Goal: Find specific page/section: Find specific page/section

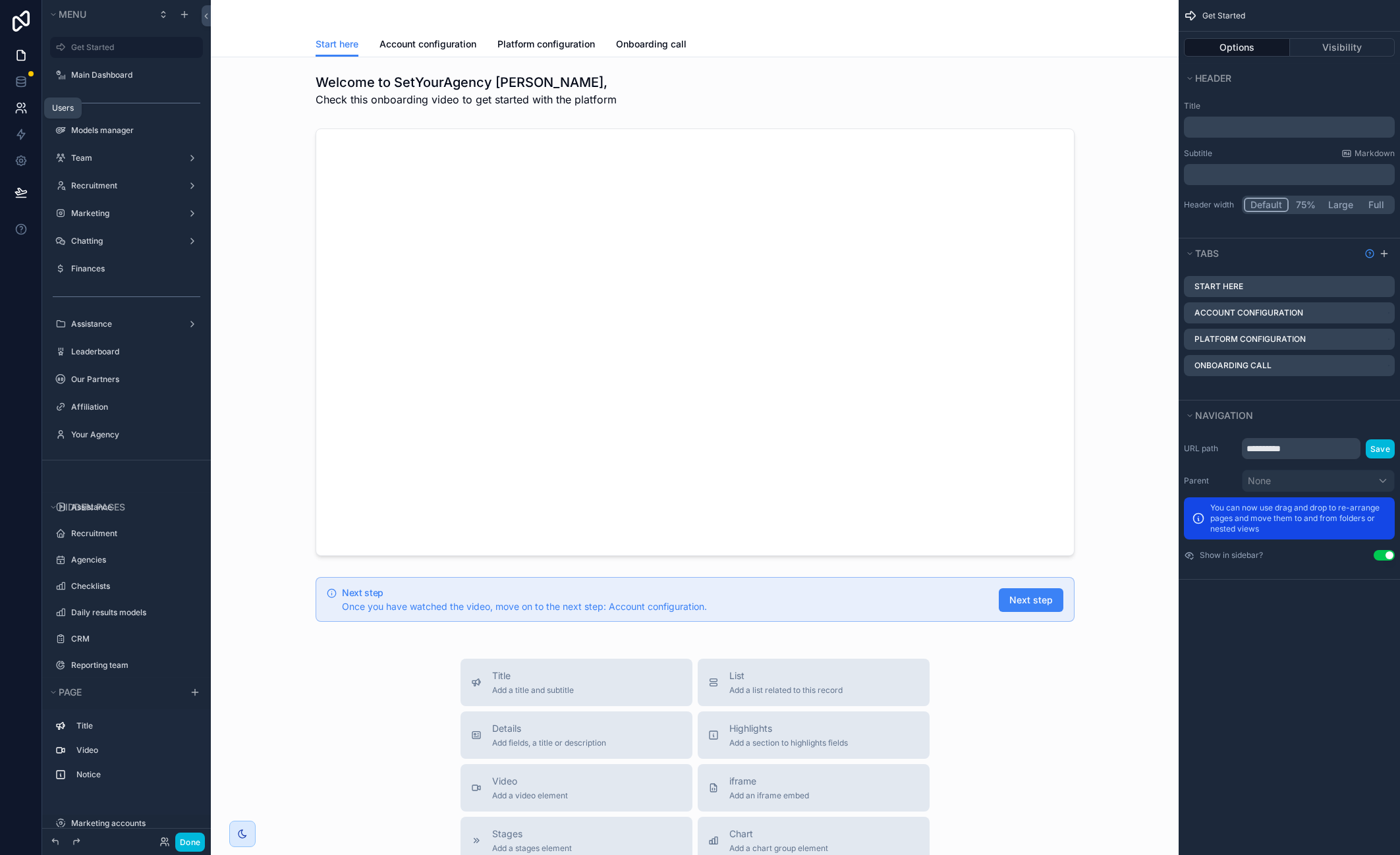
click at [27, 104] on icon at bounding box center [21, 108] width 13 height 13
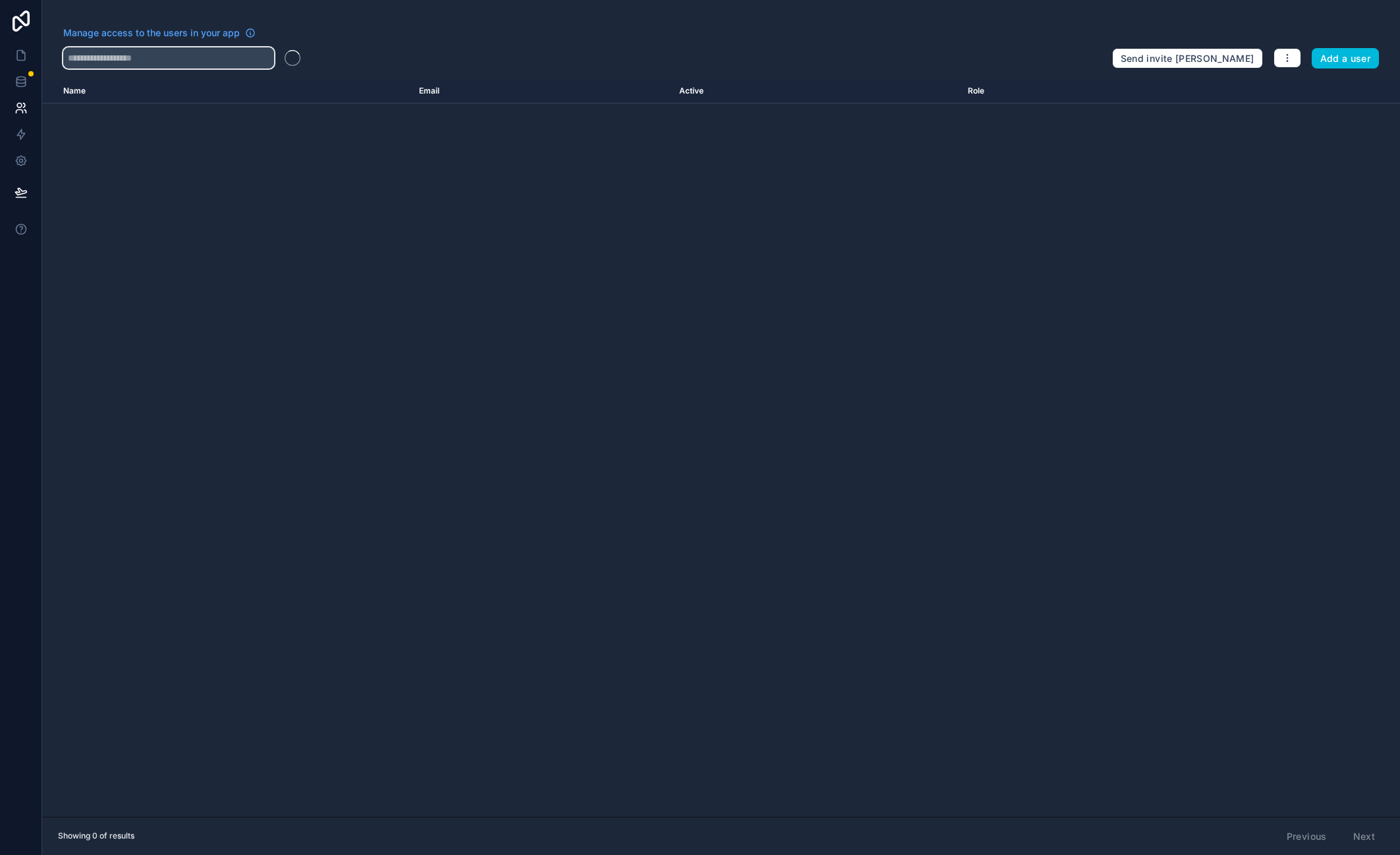
click at [178, 50] on input "text" at bounding box center [168, 58] width 211 height 21
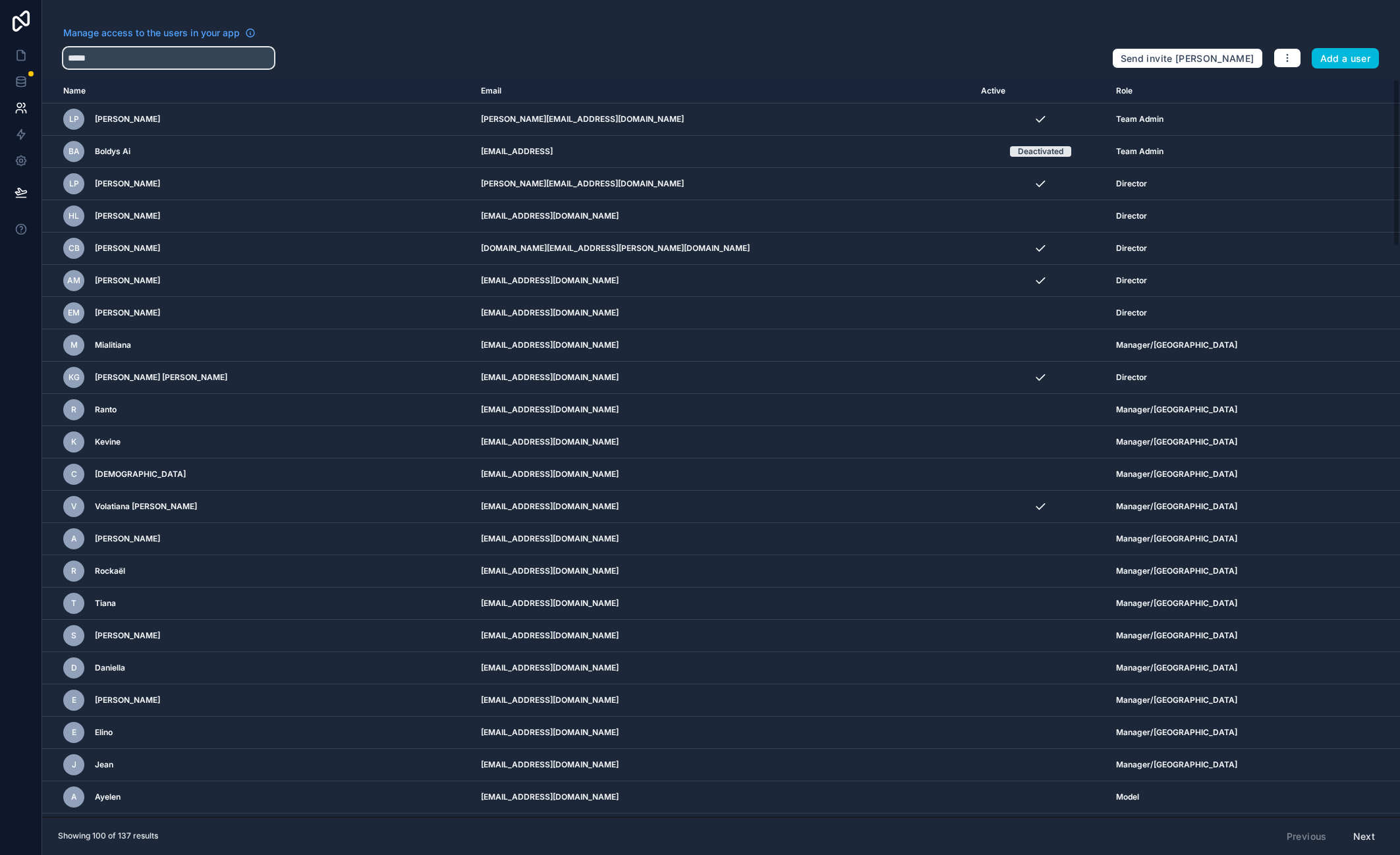
type input "*****"
click at [21, 109] on icon at bounding box center [21, 108] width 13 height 13
click at [15, 78] on icon at bounding box center [21, 82] width 13 height 13
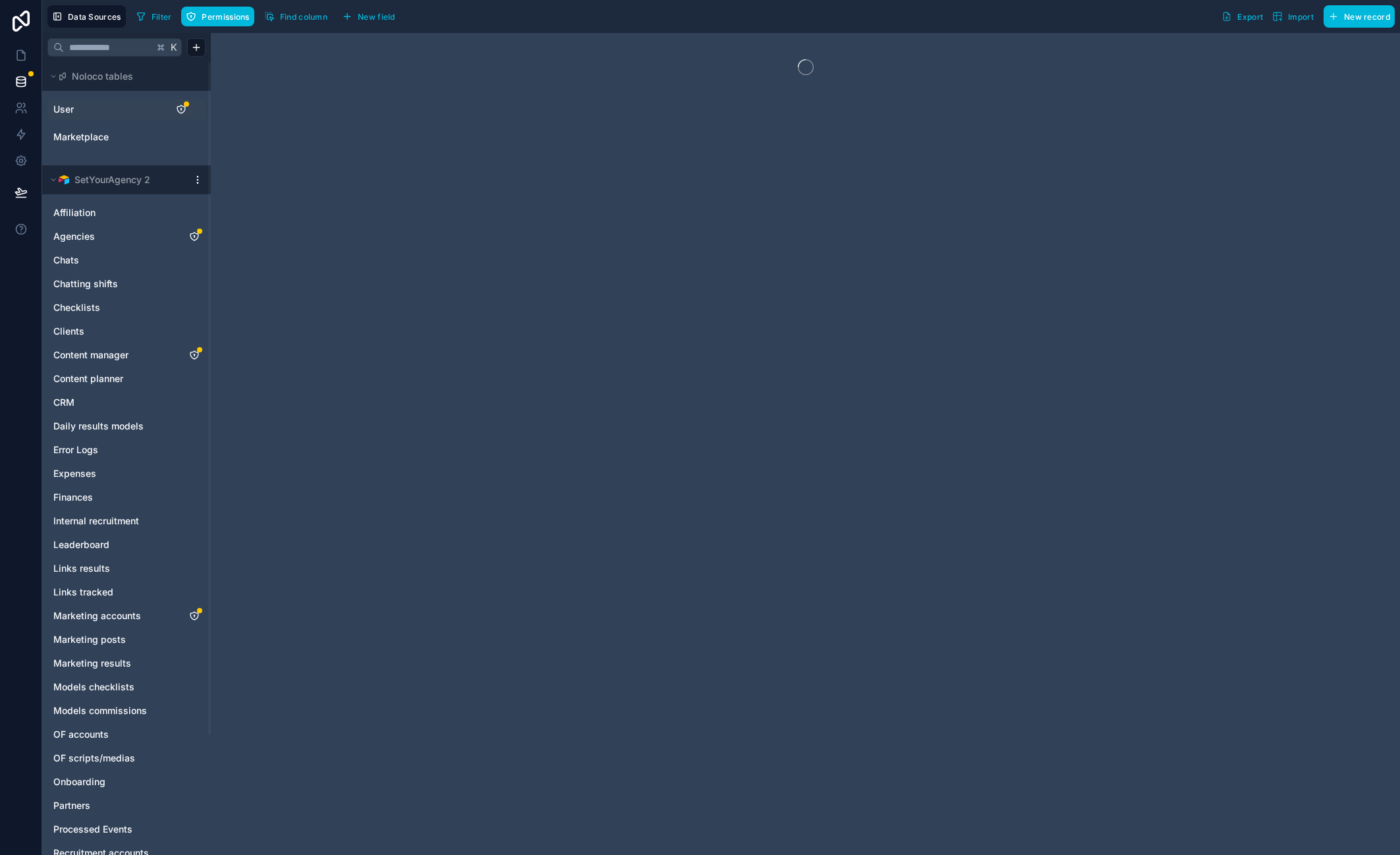
click at [109, 106] on link "User" at bounding box center [107, 109] width 107 height 13
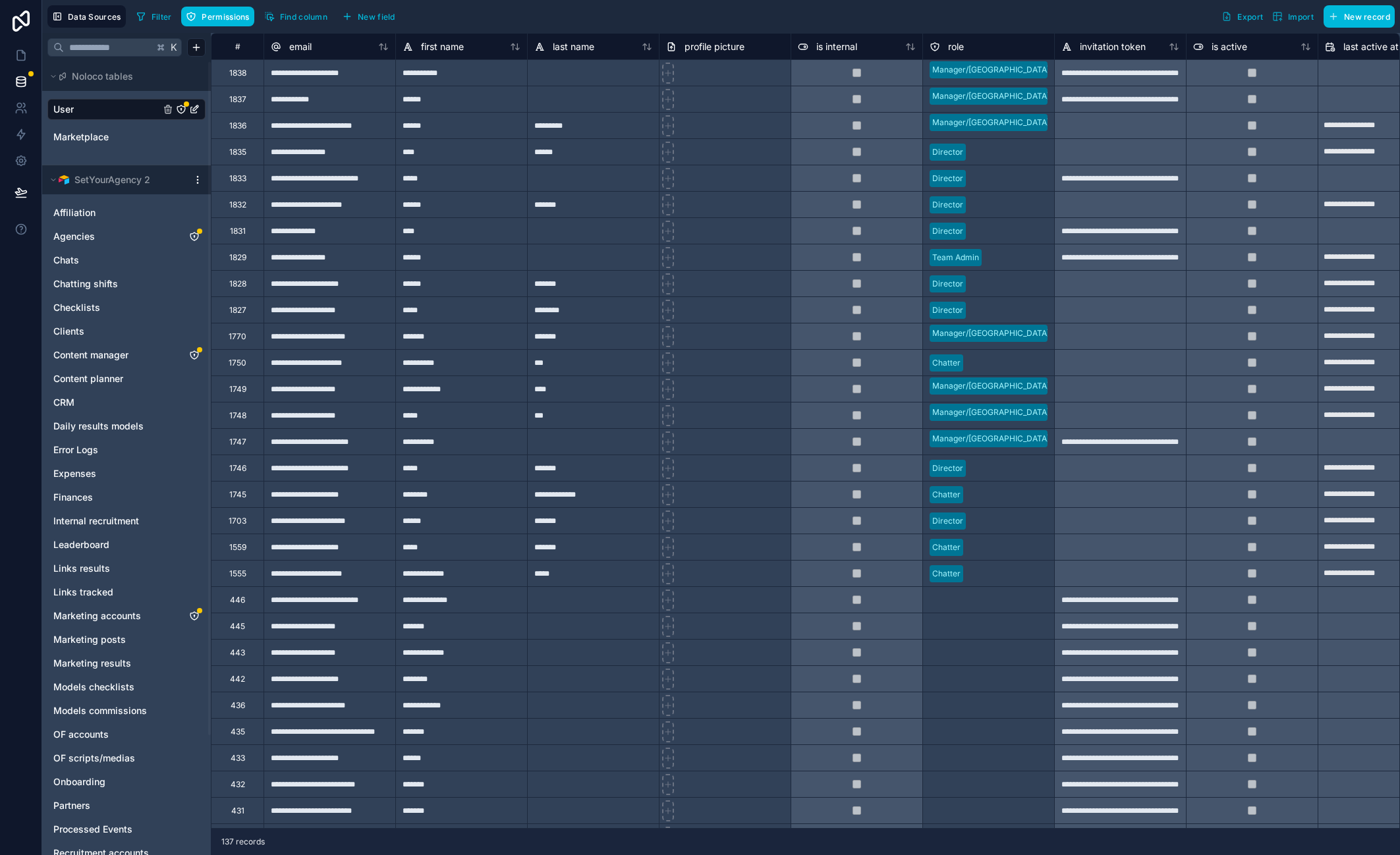
click at [151, 17] on span "Filter" at bounding box center [161, 17] width 21 height 10
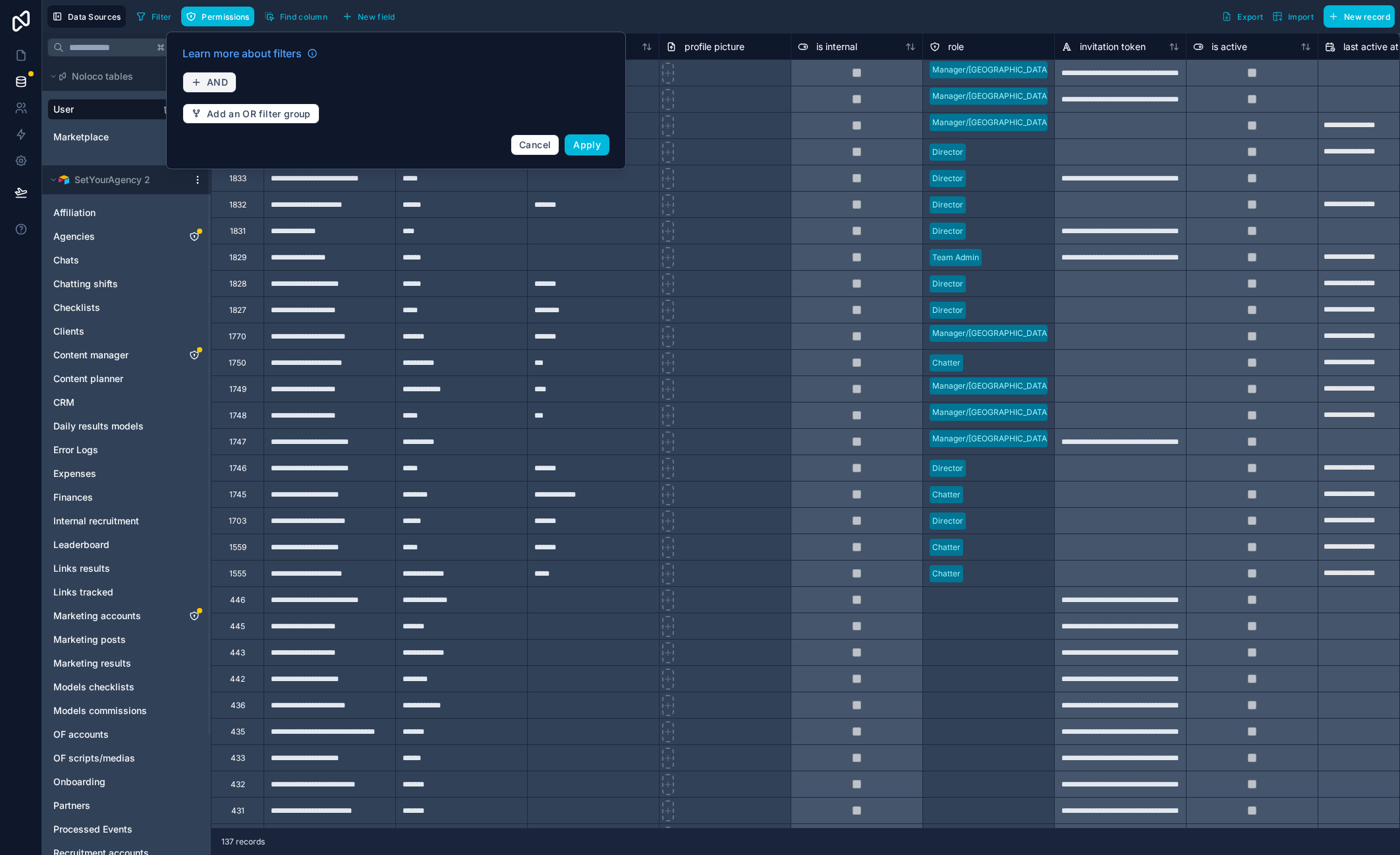
click at [221, 86] on span "AND" at bounding box center [217, 83] width 21 height 12
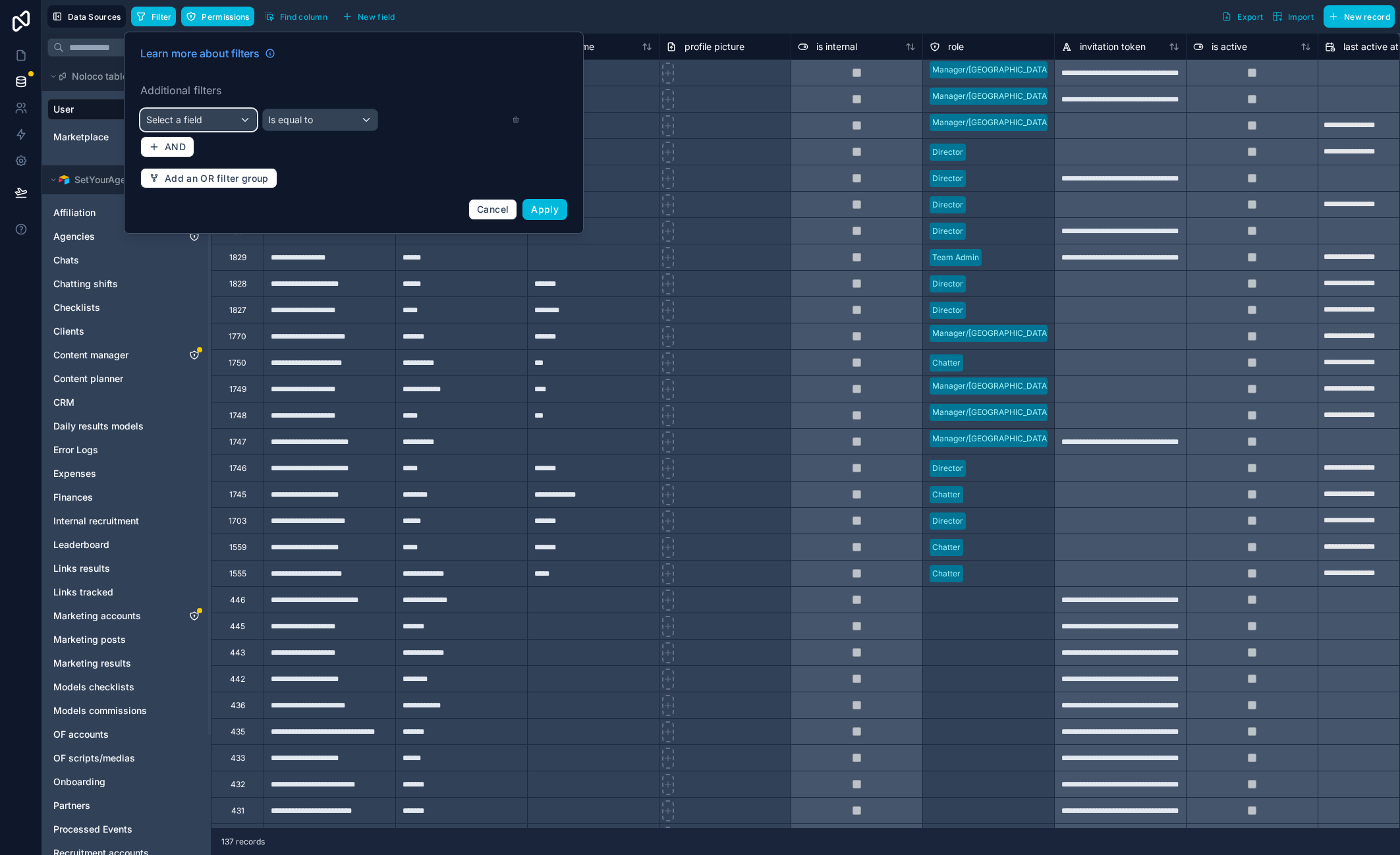
click at [211, 121] on div "Select a field" at bounding box center [199, 120] width 116 height 21
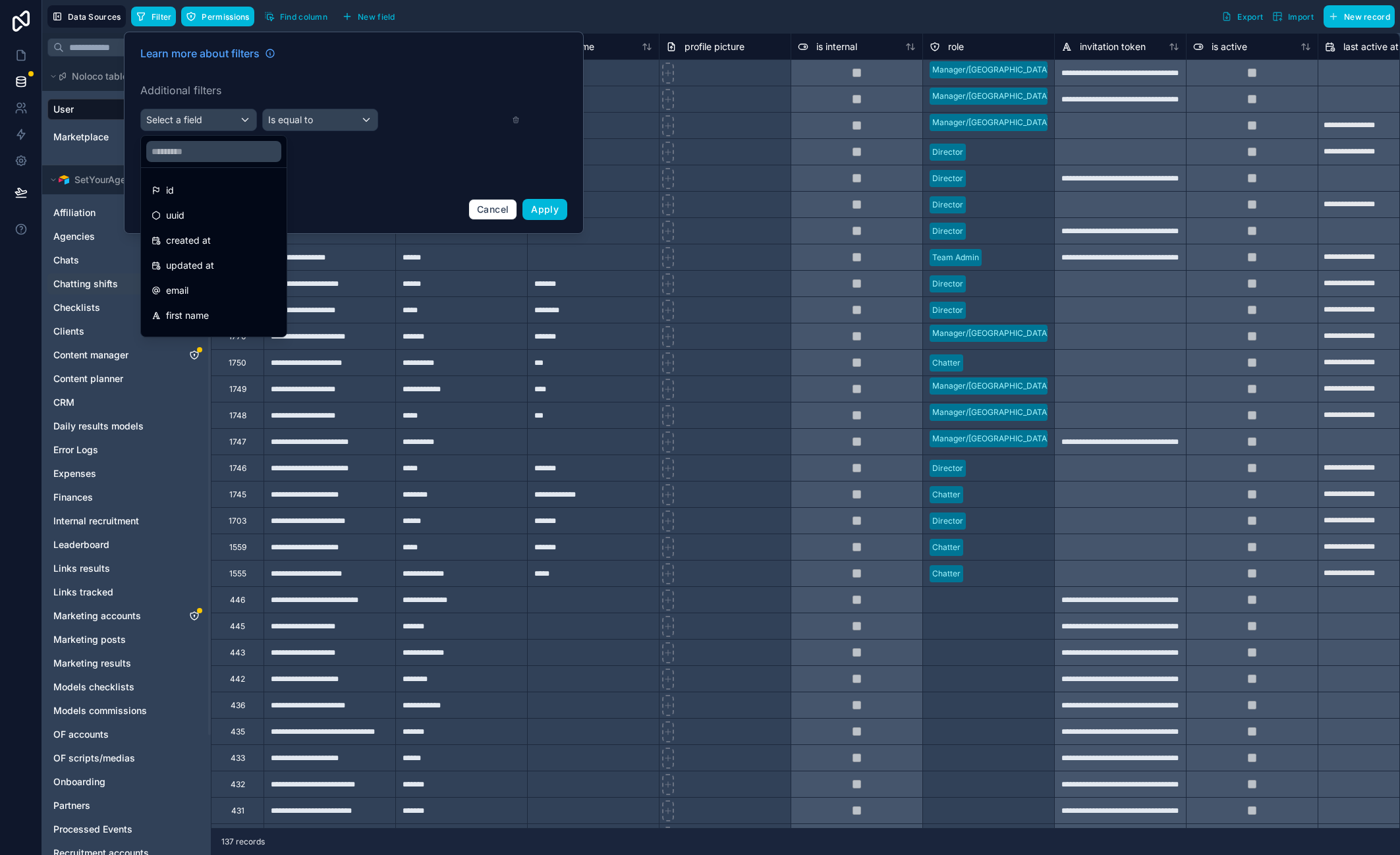
click at [188, 287] on span "email" at bounding box center [177, 290] width 22 height 16
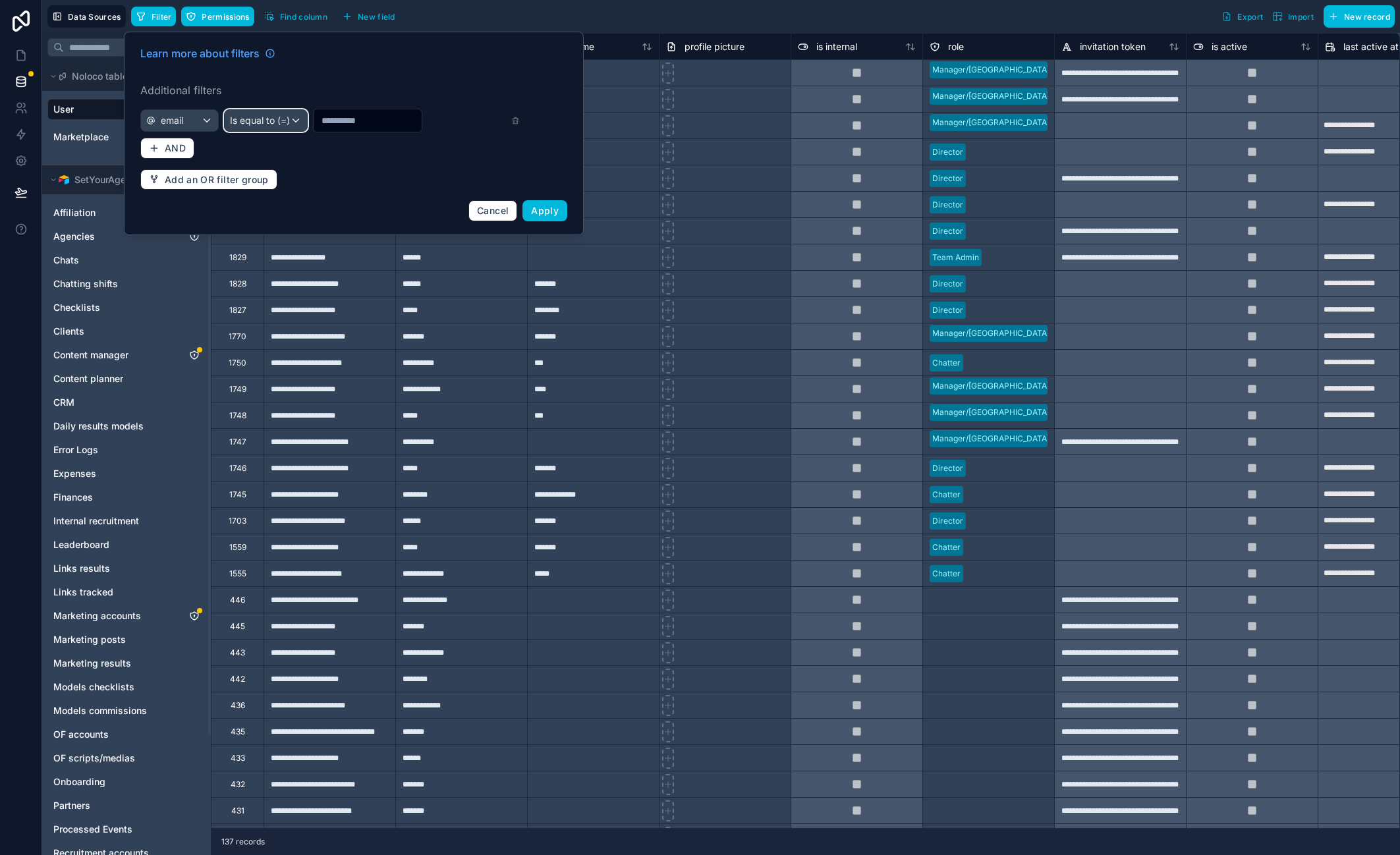
click at [273, 116] on span "Is equal to (=)" at bounding box center [259, 121] width 60 height 13
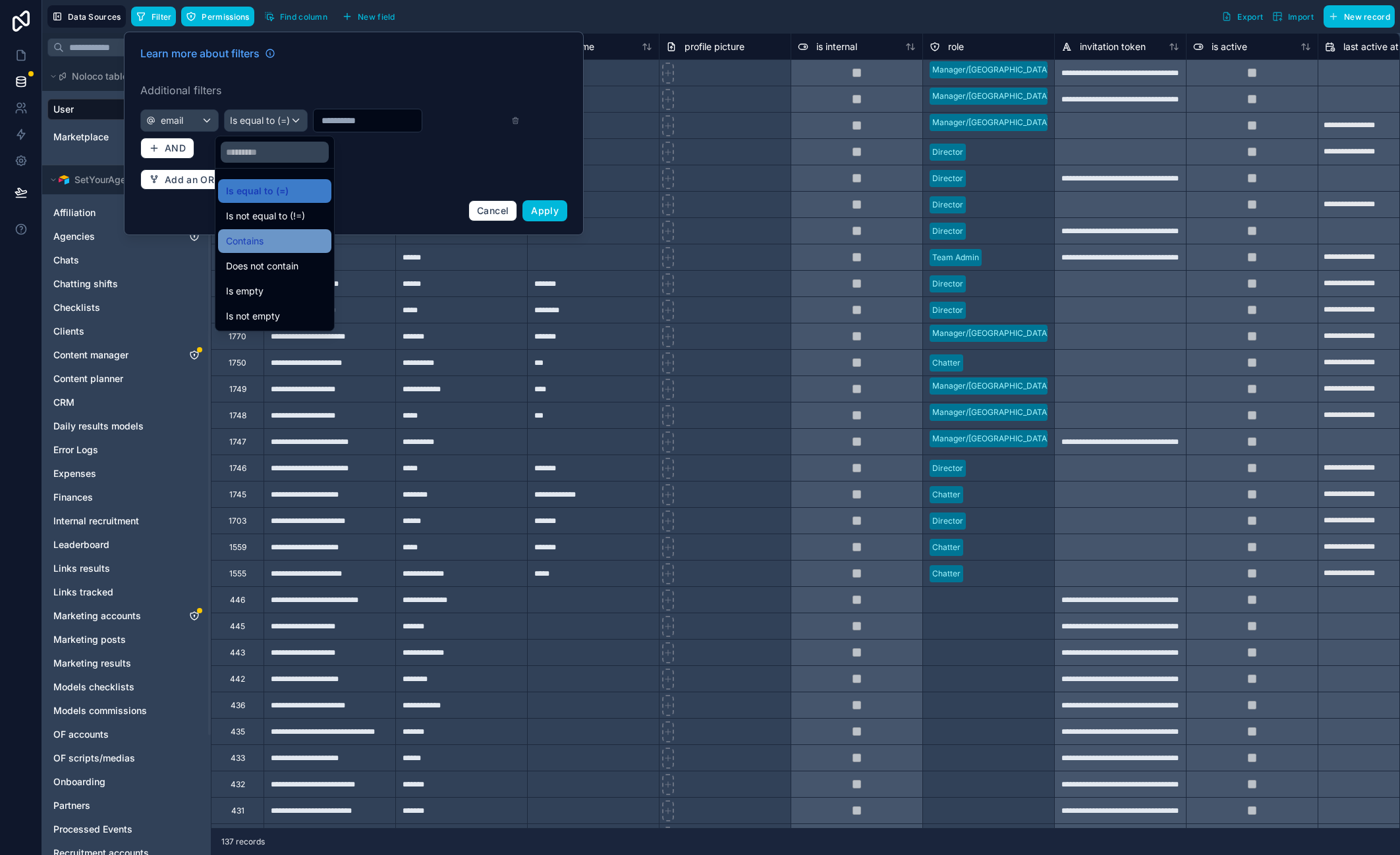
click at [263, 244] on span "Contains" at bounding box center [244, 240] width 37 height 16
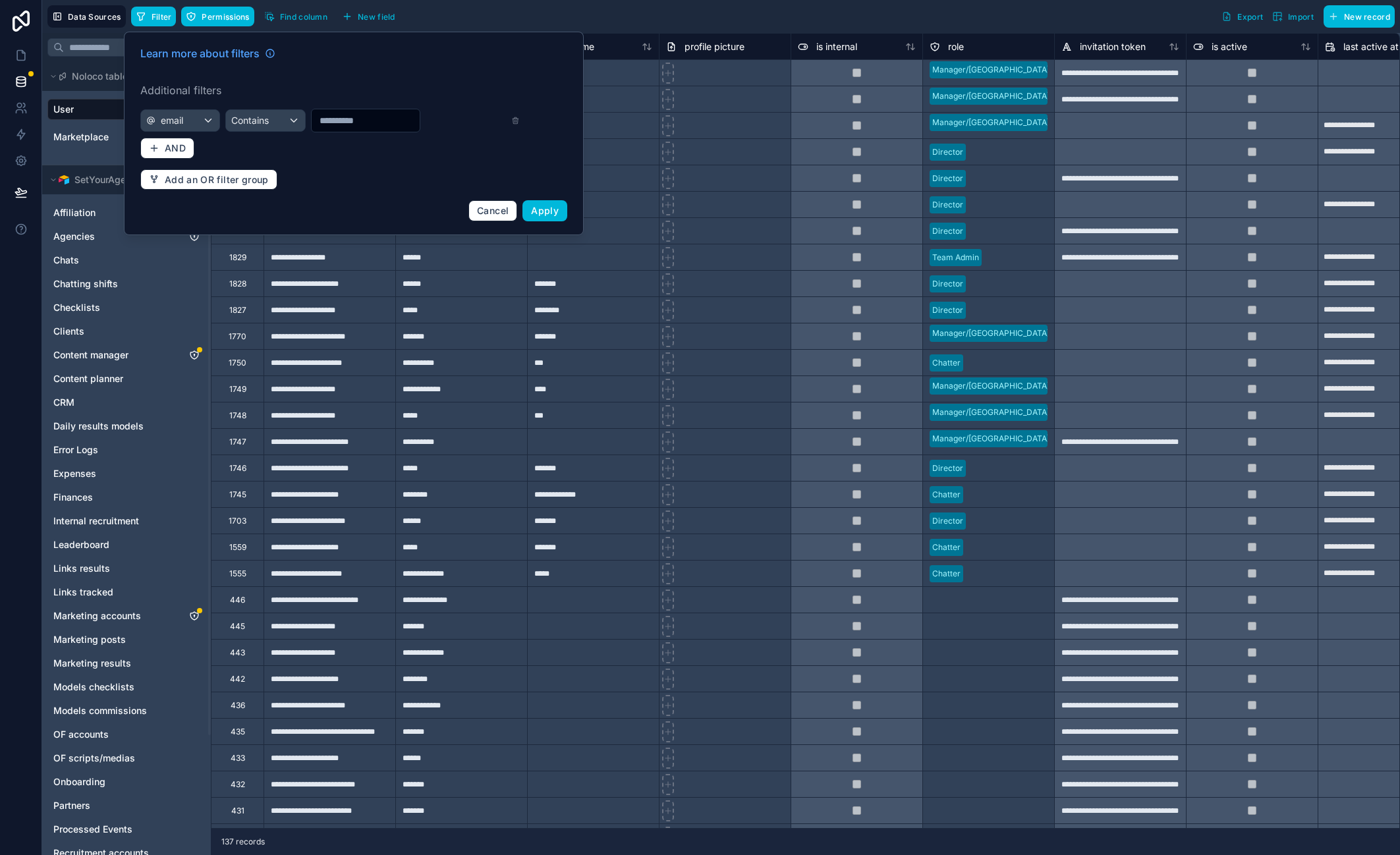
click at [345, 117] on input "text" at bounding box center [365, 121] width 108 height 18
type input "*****"
click at [548, 210] on span "Apply" at bounding box center [544, 211] width 27 height 12
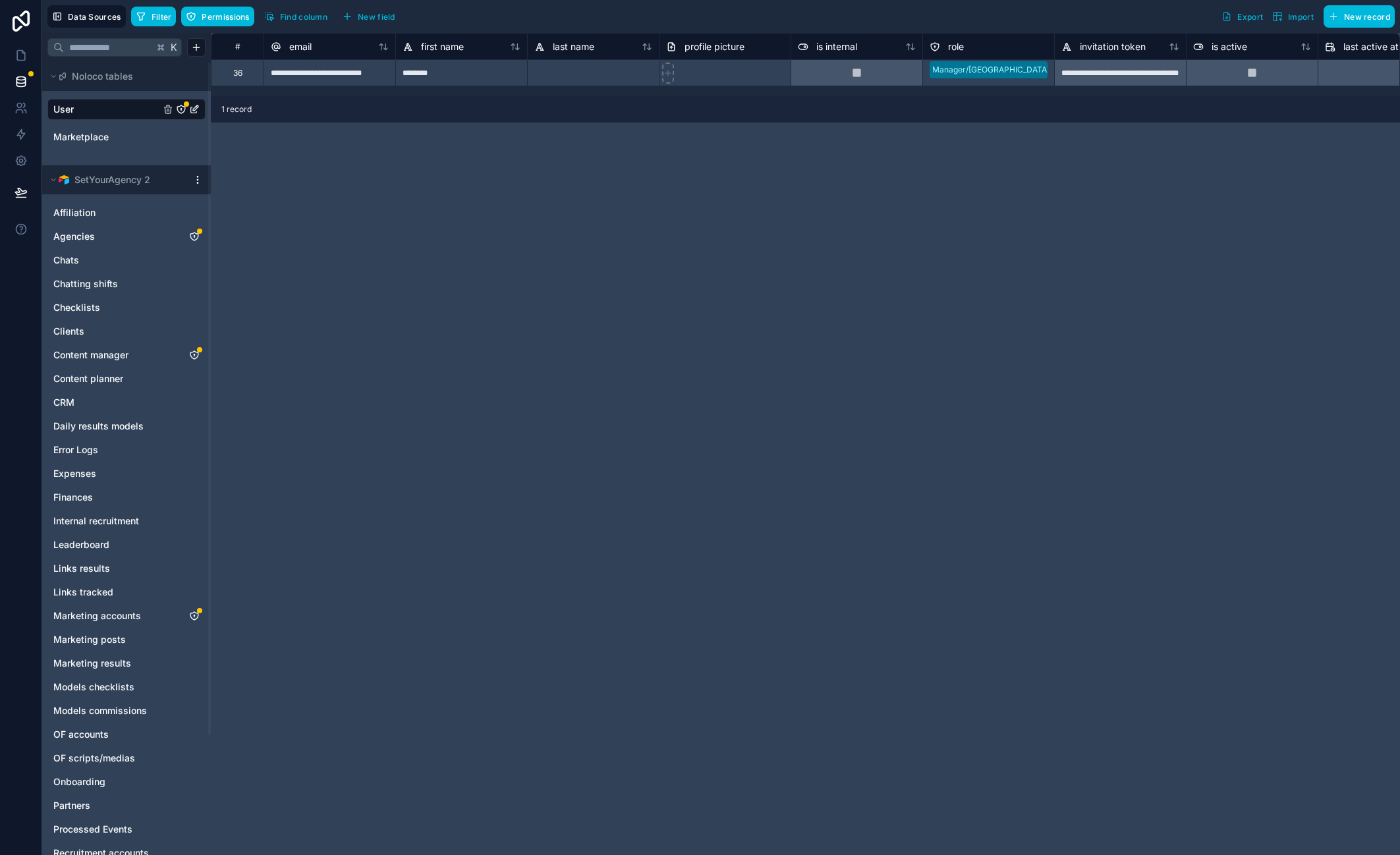
click at [570, 141] on div "**********" at bounding box center [805, 444] width 1189 height 822
